Goal: Information Seeking & Learning: Learn about a topic

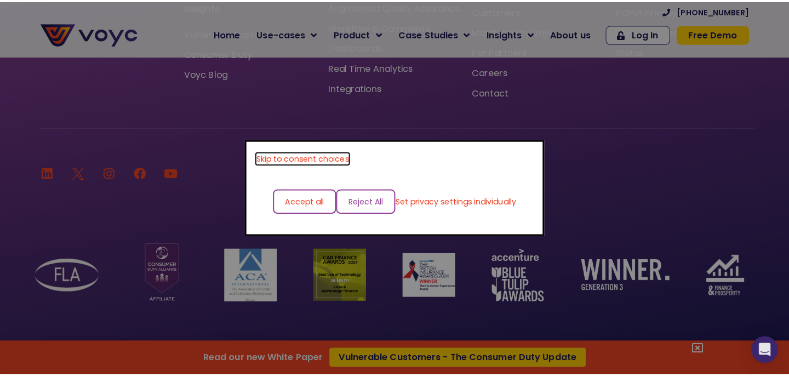
scroll to position [7343, 0]
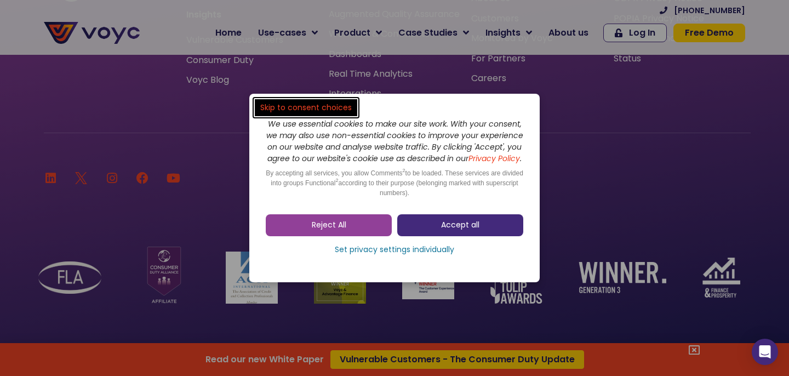
click at [445, 229] on span "Accept all" at bounding box center [460, 225] width 38 height 11
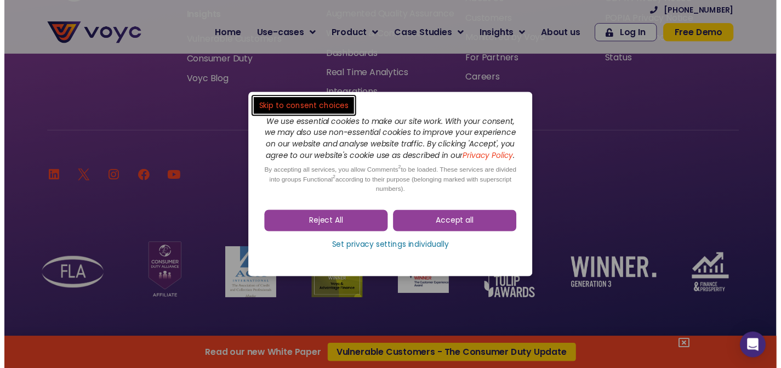
scroll to position [7342, 0]
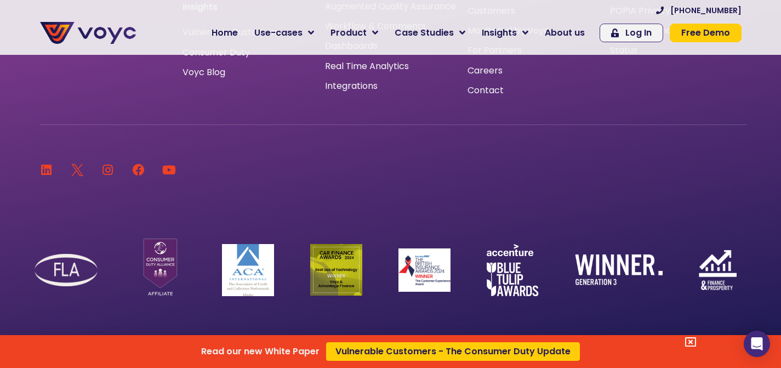
click at [321, 31] on div "Read our new White Paper Vulnerable Customers - The Consumer Duty Update" at bounding box center [390, 184] width 781 height 368
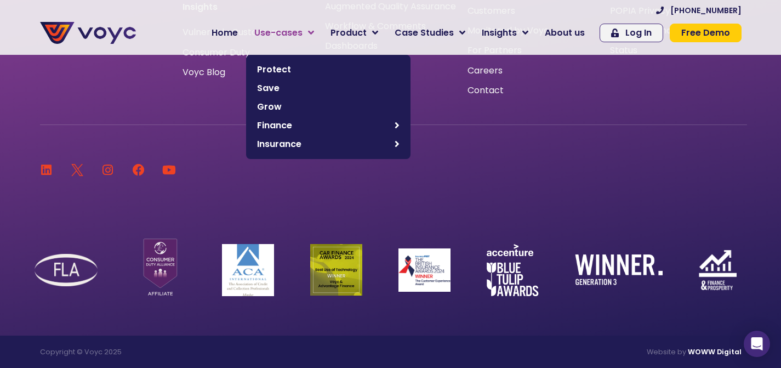
click at [314, 32] on icon at bounding box center [311, 33] width 6 height 10
